Goal: Register for event/course

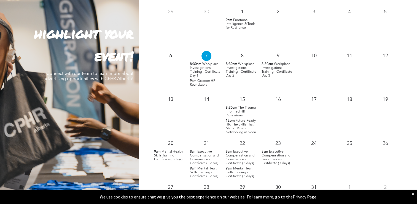
scroll to position [524, 0]
click at [202, 68] on span "Workplace Investigations Training - Certificate Day 1" at bounding box center [205, 69] width 31 height 15
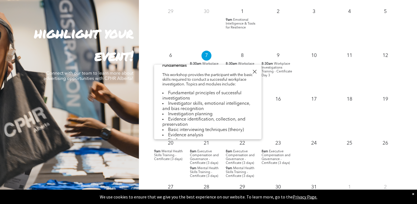
scroll to position [193, 0]
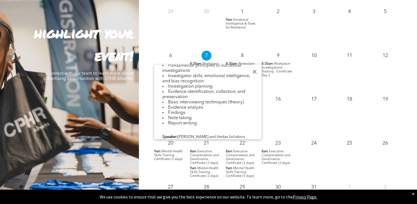
click at [50, 99] on div "highlight your event! Connect with our team to learn more about advertising opp…" at bounding box center [69, 97] width 139 height 279
click at [254, 70] on div at bounding box center [254, 71] width 7 height 7
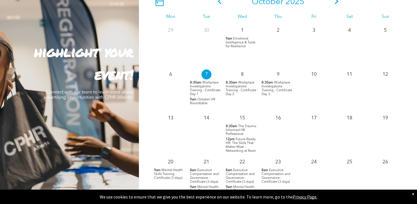
scroll to position [441, 0]
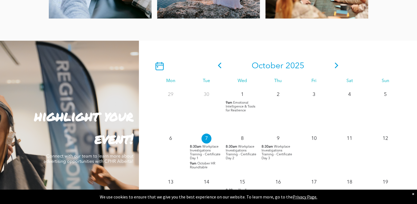
click at [337, 68] on icon at bounding box center [337, 65] width 4 height 6
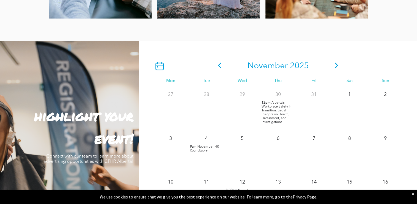
click at [337, 68] on icon at bounding box center [337, 65] width 4 height 6
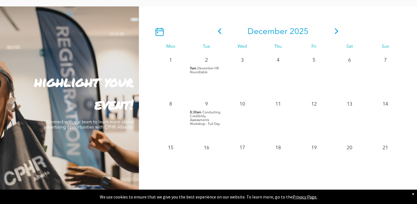
scroll to position [469, 0]
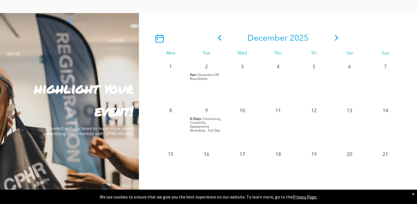
click at [336, 36] on icon at bounding box center [337, 38] width 8 height 6
click at [220, 40] on icon at bounding box center [220, 38] width 4 height 6
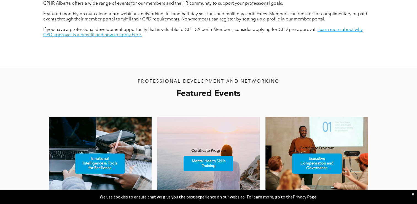
scroll to position [221, 0]
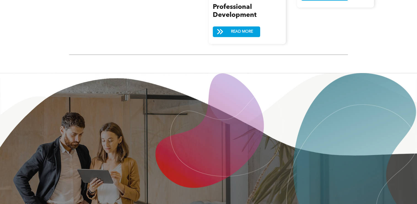
scroll to position [717, 0]
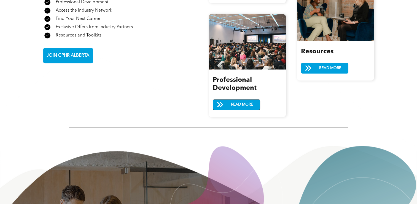
click at [241, 99] on span "READ MORE" at bounding box center [242, 104] width 26 height 10
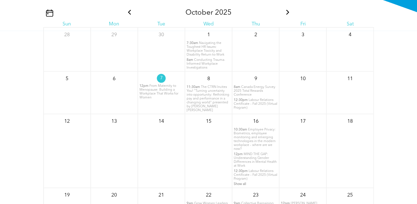
scroll to position [634, 0]
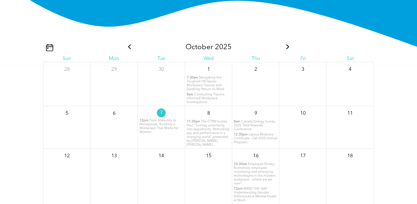
click at [286, 44] on icon at bounding box center [287, 46] width 7 height 5
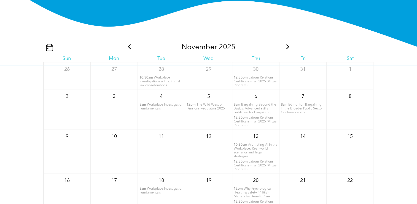
click at [149, 103] on span "Workplace Investigation Fundamentals" at bounding box center [162, 106] width 44 height 7
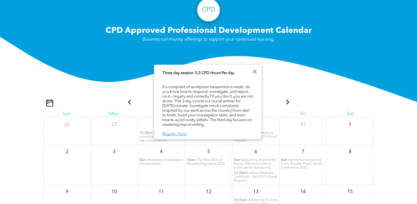
scroll to position [0, 0]
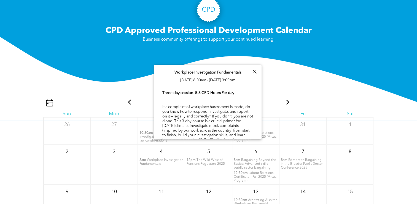
click at [254, 70] on div at bounding box center [254, 71] width 7 height 7
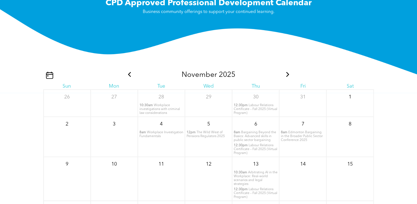
scroll to position [634, 0]
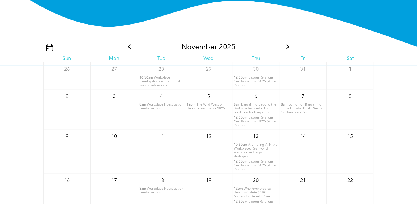
click at [155, 103] on span "Workplace Investigation Fundamentals" at bounding box center [162, 106] width 44 height 7
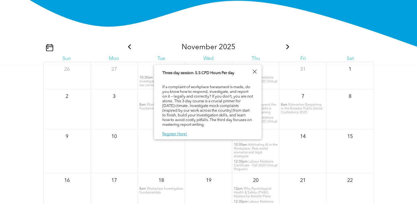
scroll to position [662, 0]
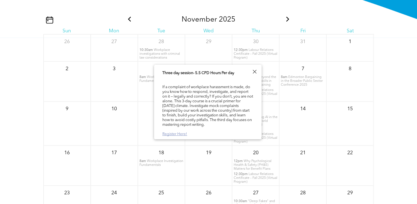
click at [174, 136] on link "Register Here!" at bounding box center [174, 134] width 25 height 4
click at [22, 93] on div "November 2025 Sun Mon Tue Wed Thu Fri Sat 26 27 28 10:30am Workplace investigat…" at bounding box center [208, 148] width 417 height 221
click at [256, 71] on div at bounding box center [254, 71] width 7 height 7
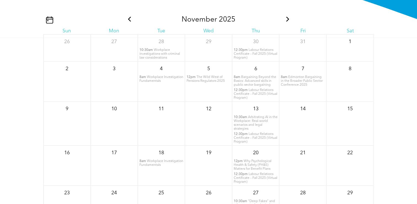
click at [286, 17] on icon at bounding box center [287, 19] width 7 height 5
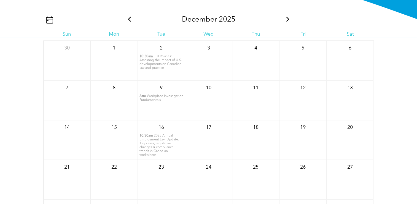
click at [150, 94] on span "Workplace Investigation Fundamentals" at bounding box center [162, 97] width 44 height 7
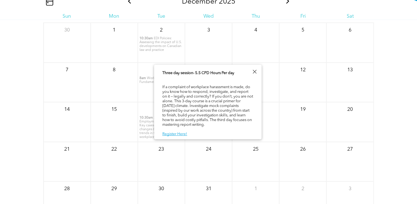
scroll to position [690, 0]
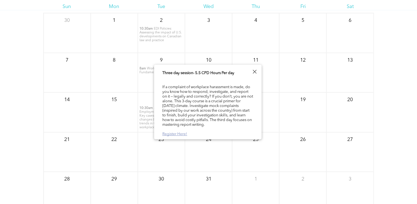
click at [179, 134] on link "Register Here!" at bounding box center [174, 134] width 25 height 4
